Goal: Register for event/course

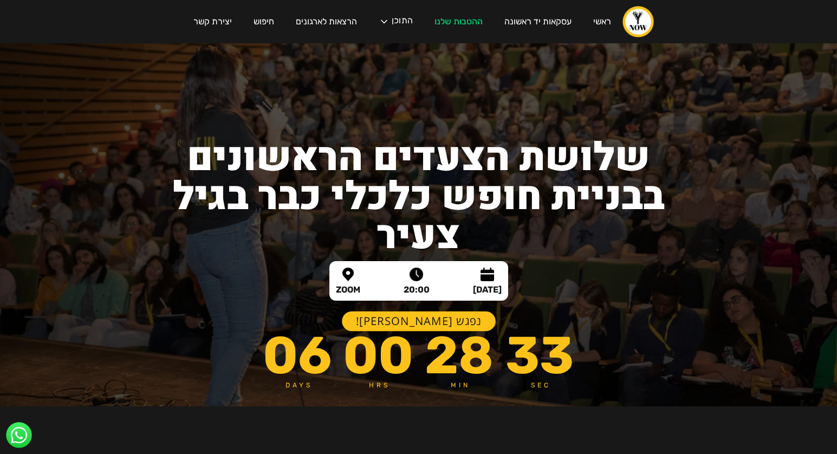
click at [411, 322] on link "נפגש בוובינר!" at bounding box center [419, 321] width 154 height 20
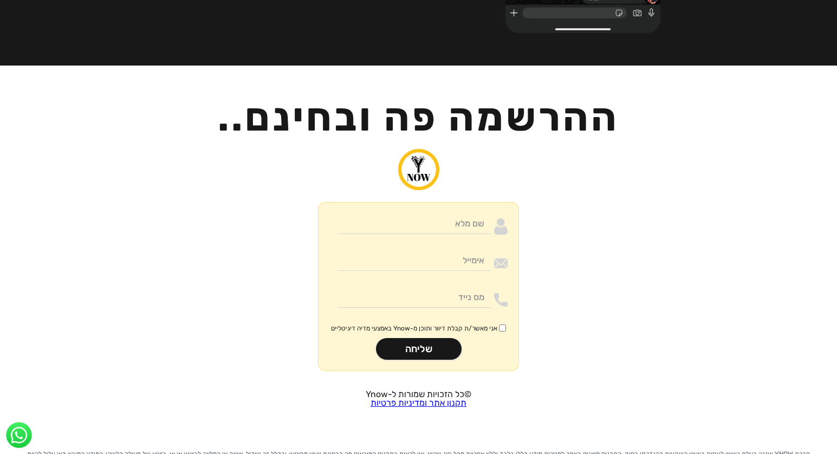
scroll to position [2560, 0]
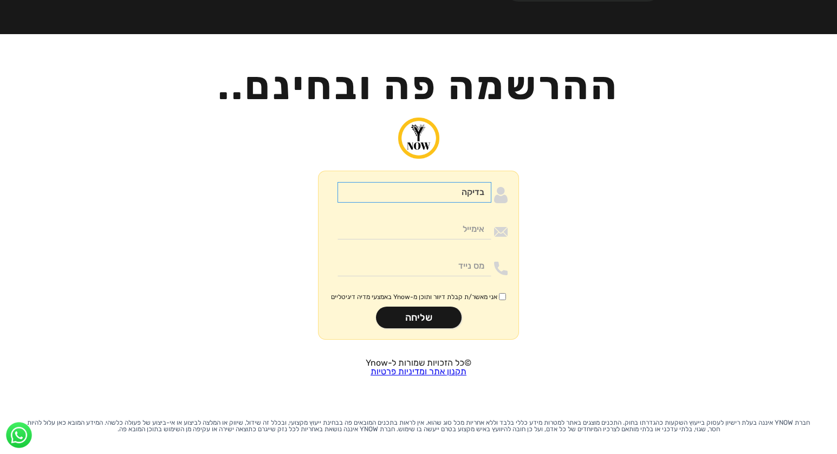
type input "בדיקה"
type input "sebibas3@gmail.com"
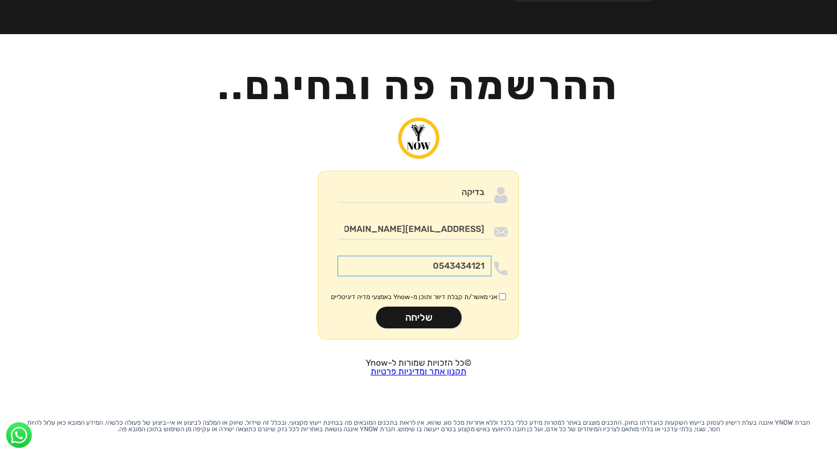
type input "0543434121"
click at [418, 307] on input "שליחה" at bounding box center [419, 318] width 86 height 22
click at [451, 258] on input "0543434121" at bounding box center [414, 266] width 154 height 21
click at [500, 293] on input "אני מאשר/ת קבלת דיוור ותוכן מ-Ynow באמצעי מדיה דיגיטליים" at bounding box center [502, 296] width 7 height 7
checkbox input "true"
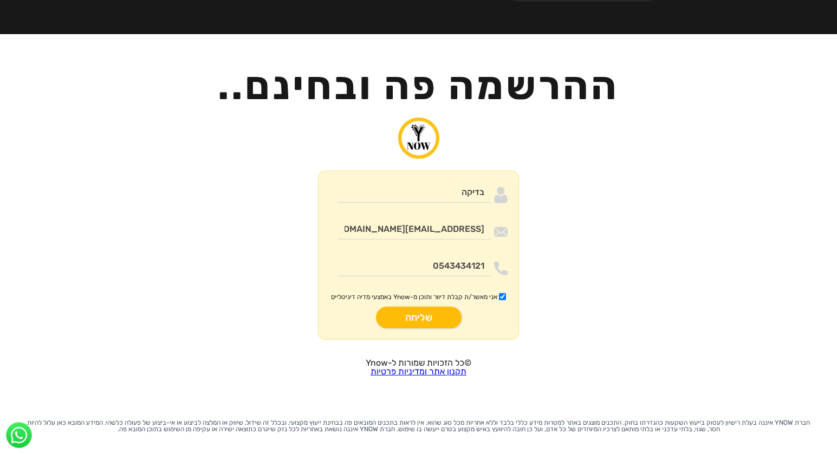
click at [438, 307] on input "שליחה" at bounding box center [419, 318] width 86 height 22
type input "רק שניה.."
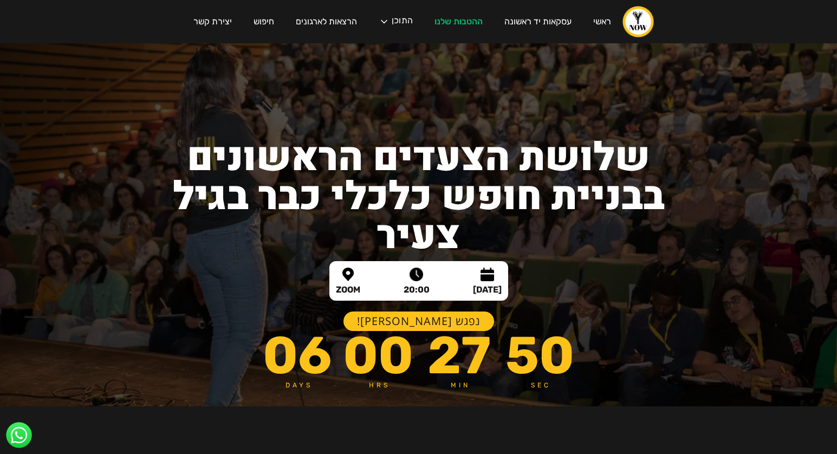
scroll to position [0, 0]
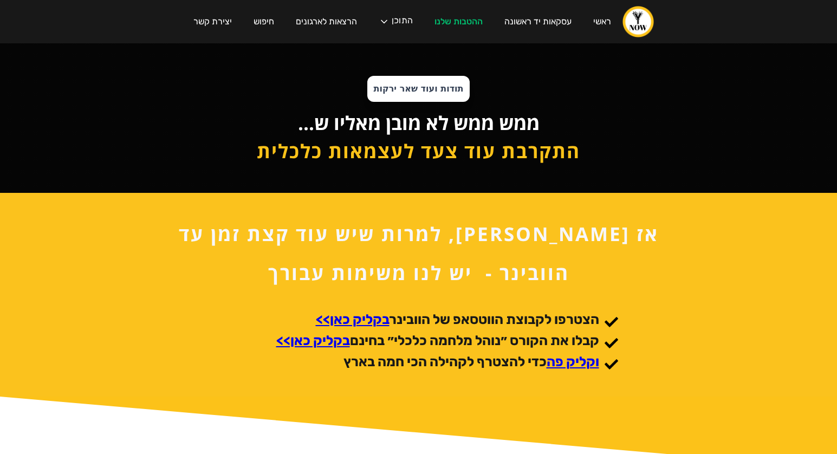
click at [372, 320] on strong "בקליק כאן>>" at bounding box center [353, 319] width 74 height 16
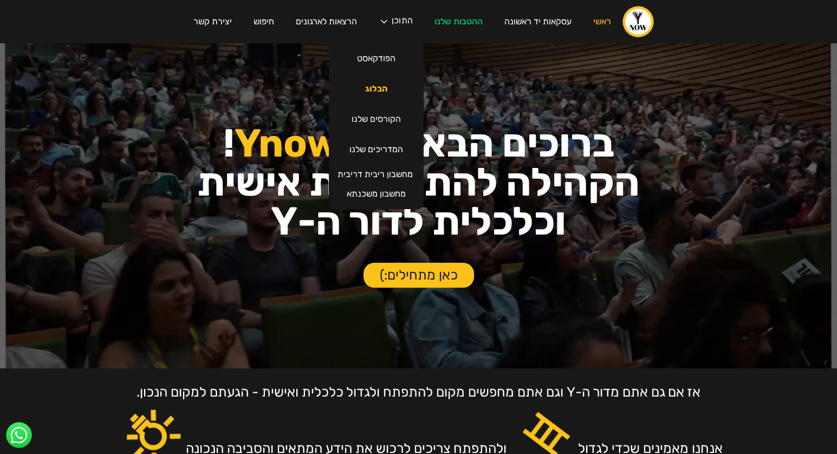
click at [370, 87] on link "הבלוג" at bounding box center [376, 89] width 44 height 30
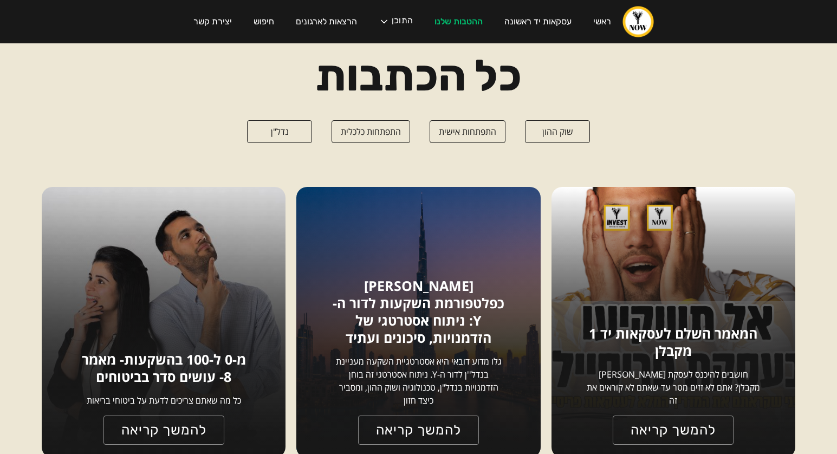
click at [272, 131] on link "נדל"ן" at bounding box center [279, 131] width 65 height 23
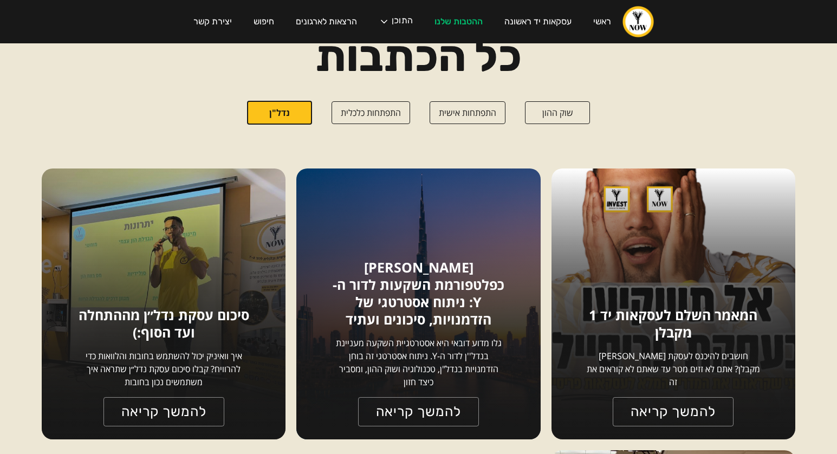
scroll to position [1, 0]
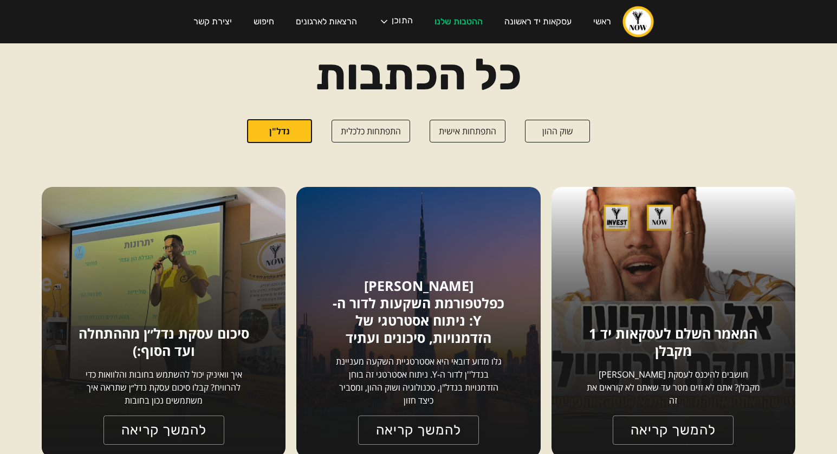
click at [292, 132] on link "נדל"ן" at bounding box center [279, 131] width 65 height 24
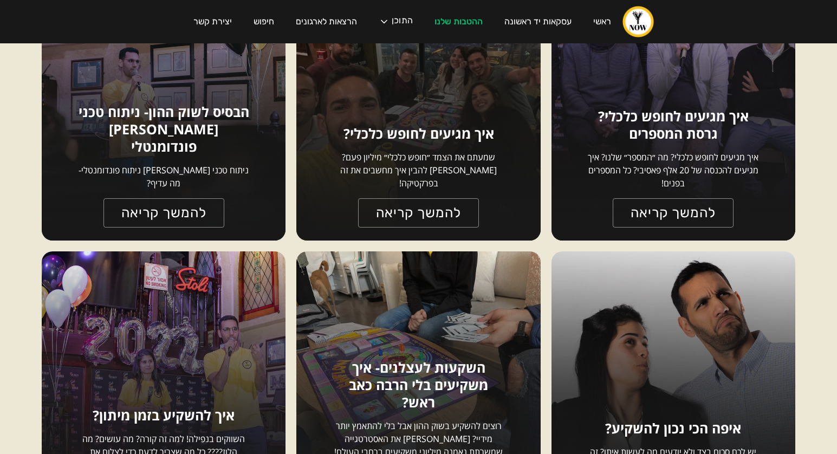
scroll to position [0, 0]
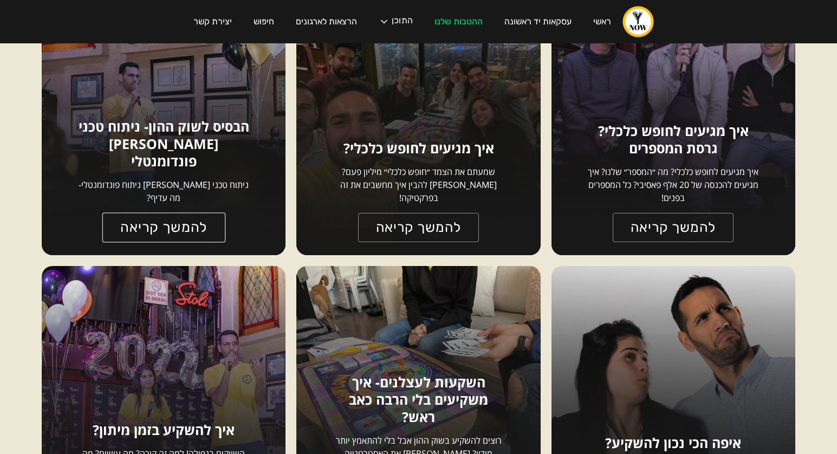
click at [148, 232] on link "להמשך קריאה" at bounding box center [163, 227] width 123 height 30
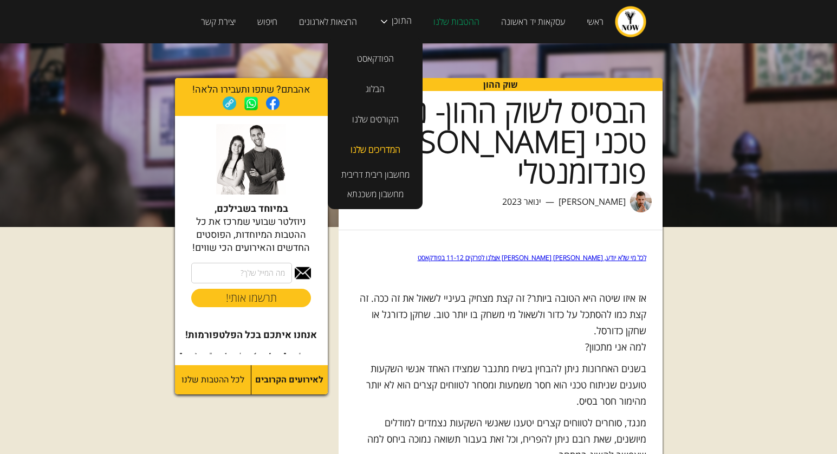
click at [365, 141] on link "המדריכים שלנו" at bounding box center [375, 149] width 71 height 30
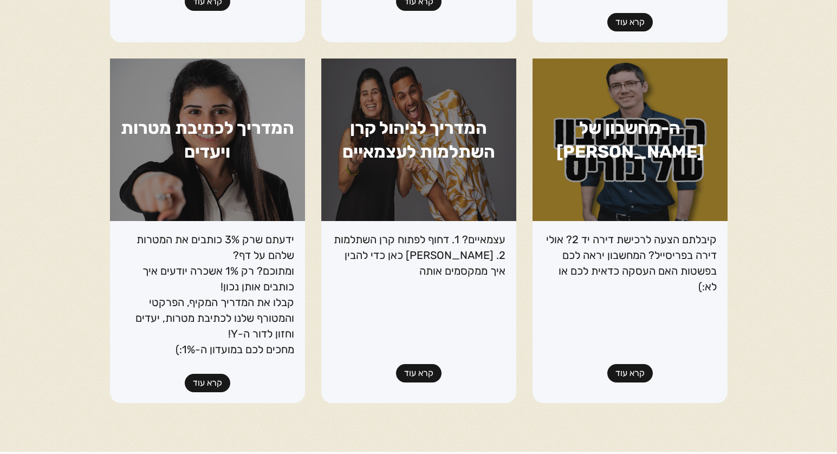
scroll to position [1267, 0]
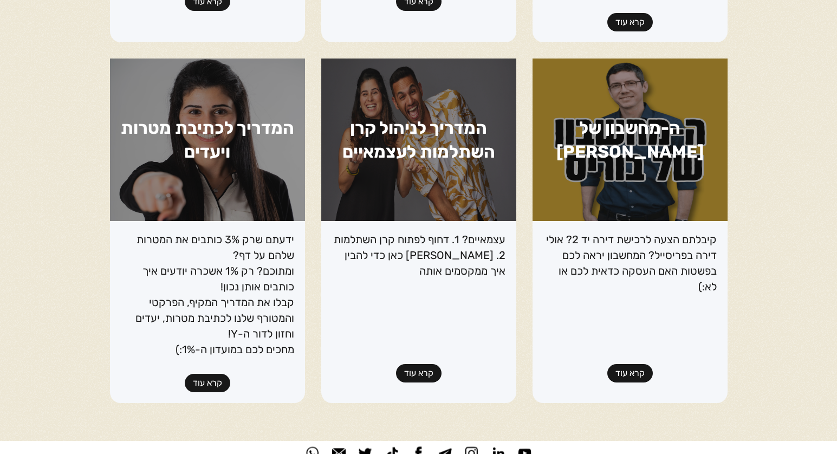
click at [216, 374] on link "קרא עוד" at bounding box center [207, 383] width 45 height 18
